Goal: Transaction & Acquisition: Subscribe to service/newsletter

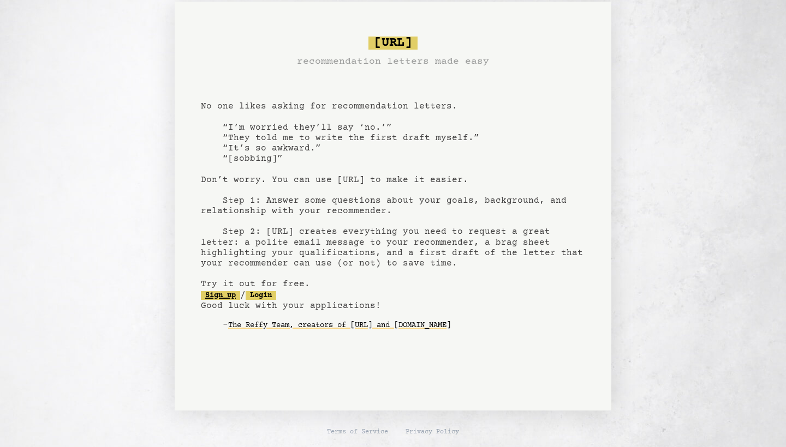
click at [236, 296] on link "Sign up" at bounding box center [220, 295] width 39 height 9
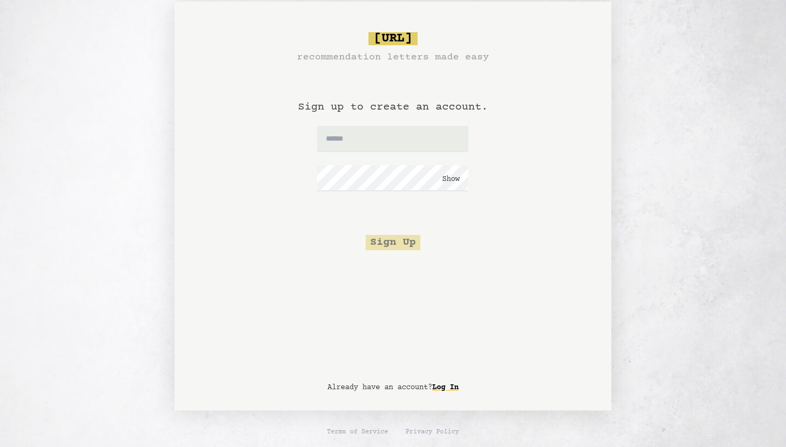
click at [220, 250] on div "[URL] recommendation letters made easy Sign up to create an account. Show Sign …" at bounding box center [393, 141] width 384 height 218
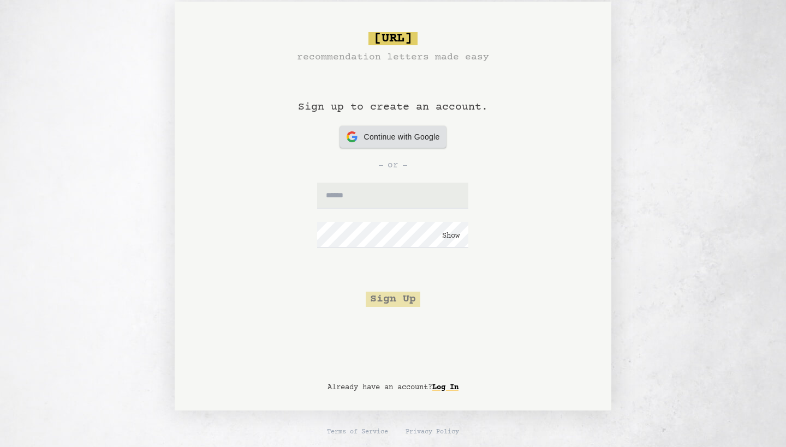
click at [380, 128] on div "Continue with Google Continue with Google" at bounding box center [392, 137] width 93 height 22
click at [408, 139] on span "Continue with Google" at bounding box center [402, 136] width 76 height 11
click at [397, 199] on input "text" at bounding box center [392, 196] width 151 height 26
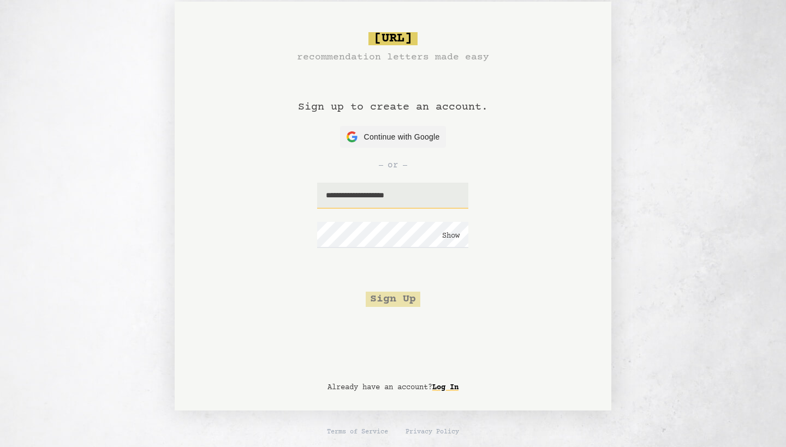
type input "**********"
click at [443, 231] on button "Show" at bounding box center [450, 236] width 17 height 11
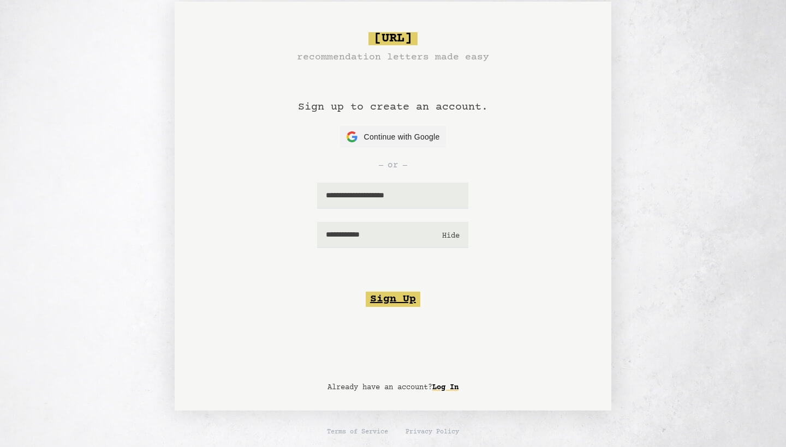
click at [405, 296] on button "Sign Up" at bounding box center [393, 299] width 55 height 15
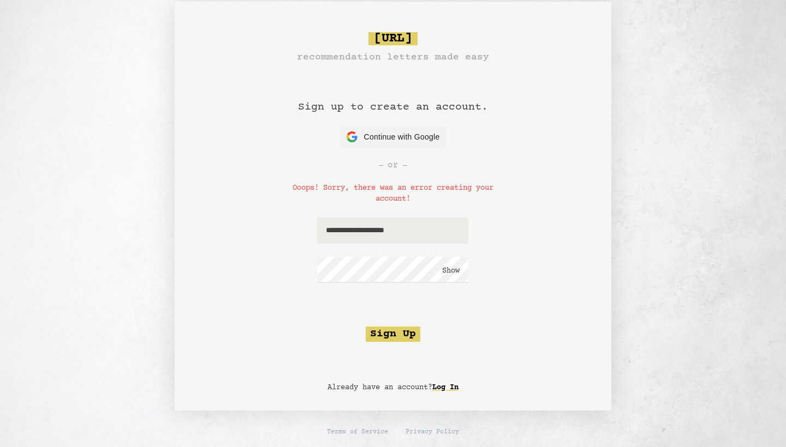
click at [447, 272] on button "Show" at bounding box center [450, 271] width 17 height 11
click at [404, 329] on button "Sign Up" at bounding box center [393, 334] width 55 height 15
